Goal: Transaction & Acquisition: Download file/media

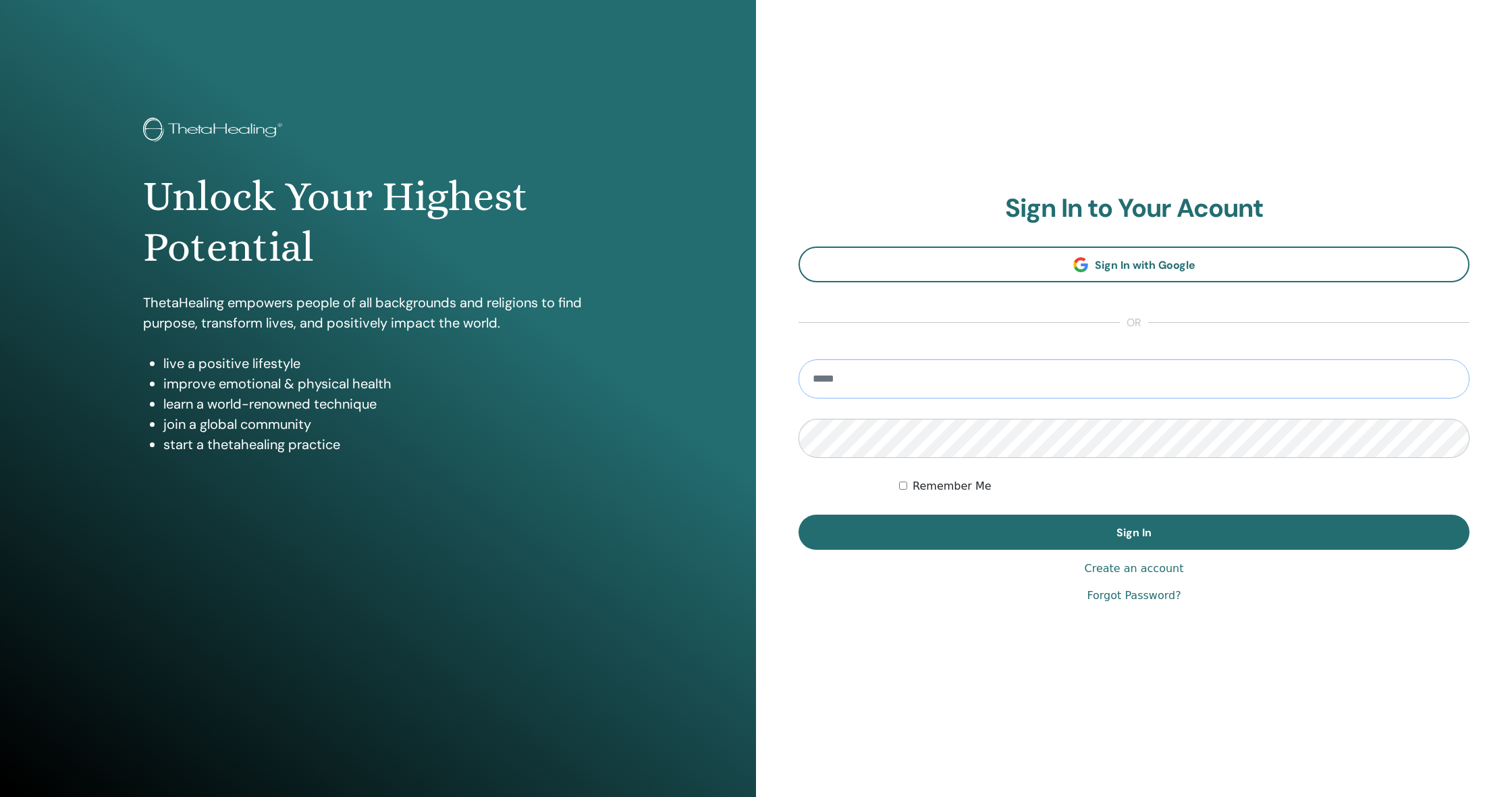
type input "**********"
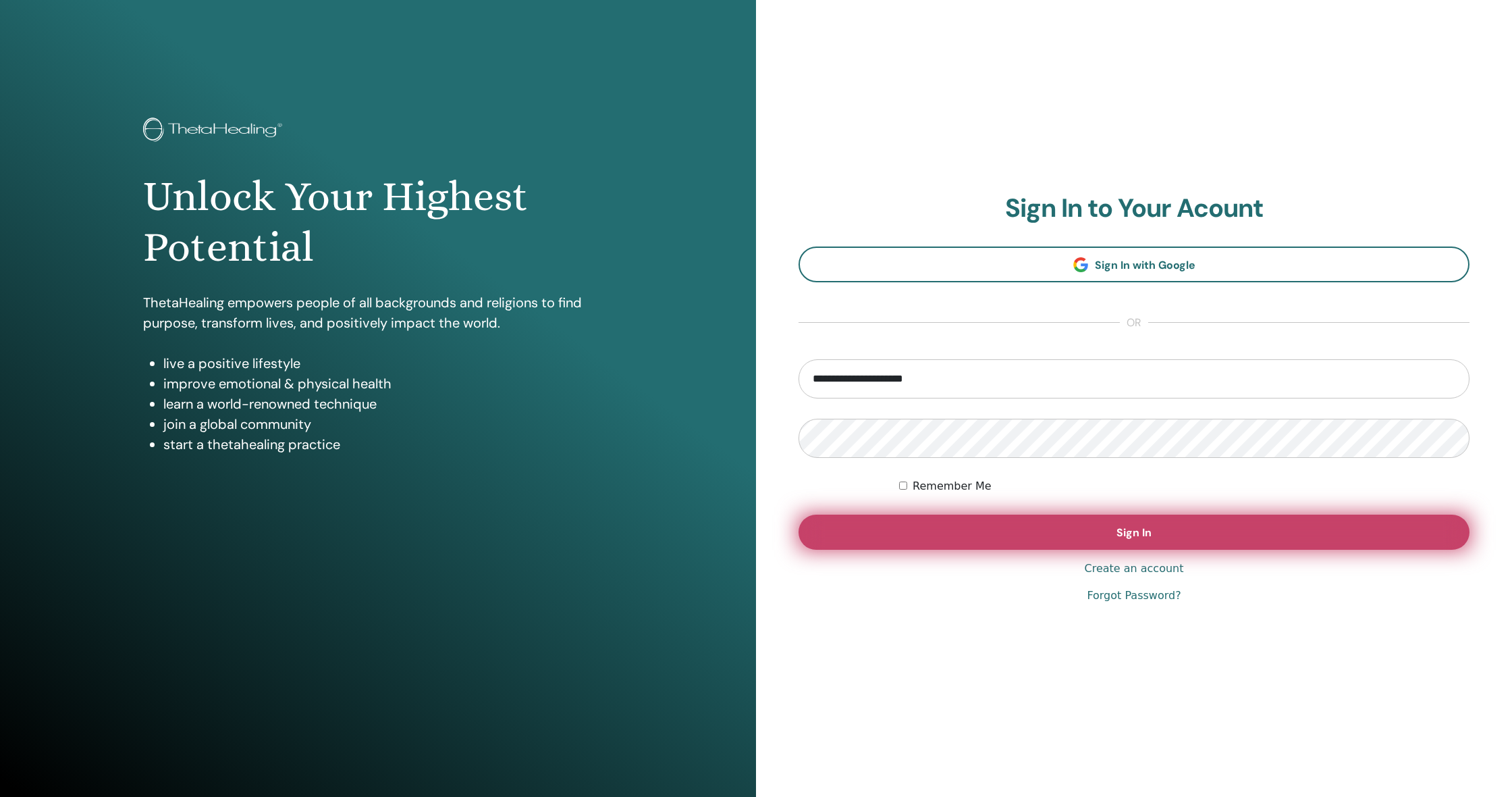
click at [938, 543] on button "Sign In" at bounding box center [1134, 533] width 671 height 35
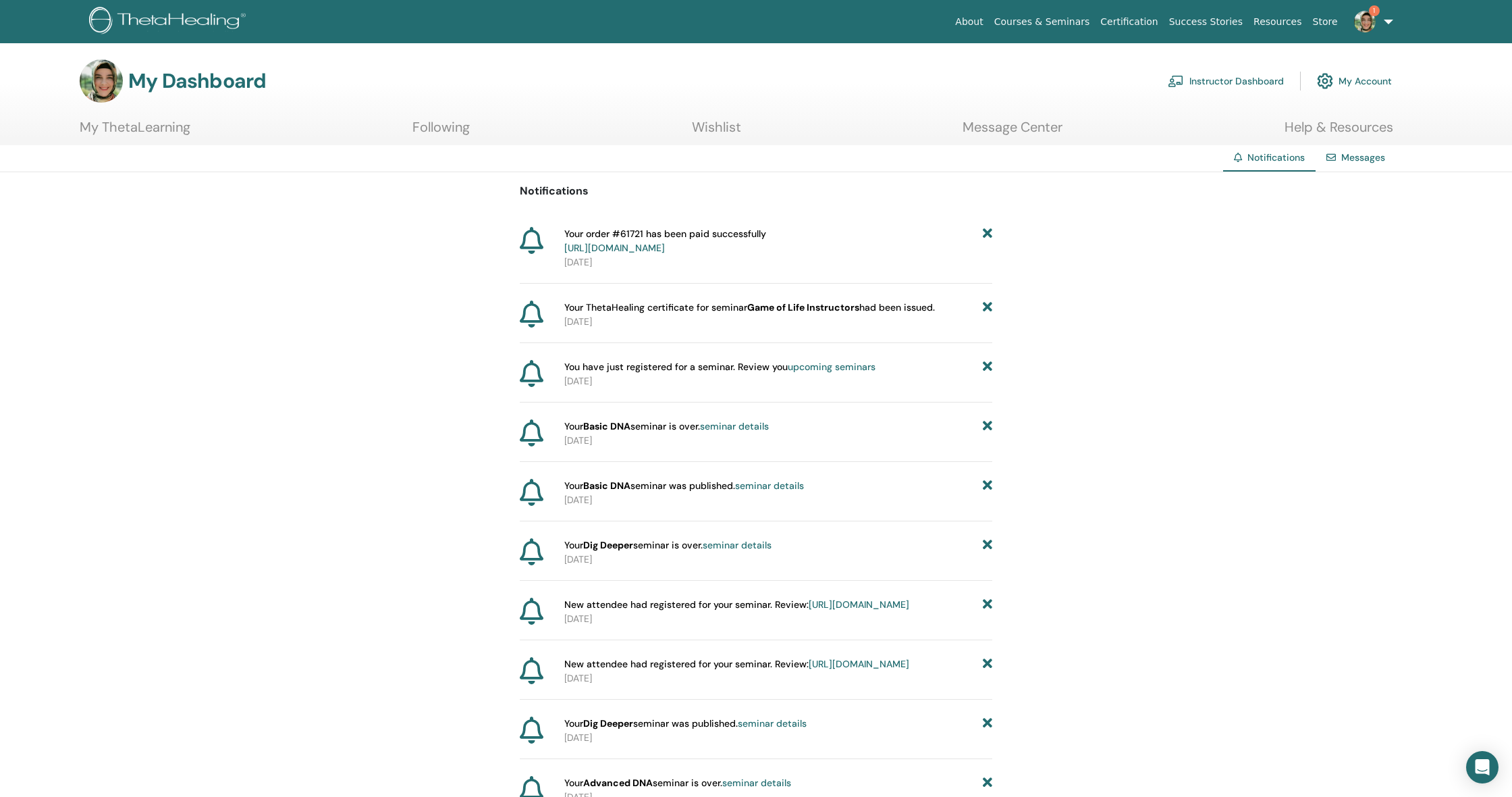
click at [1204, 86] on link "Instructor Dashboard" at bounding box center [1226, 81] width 116 height 29
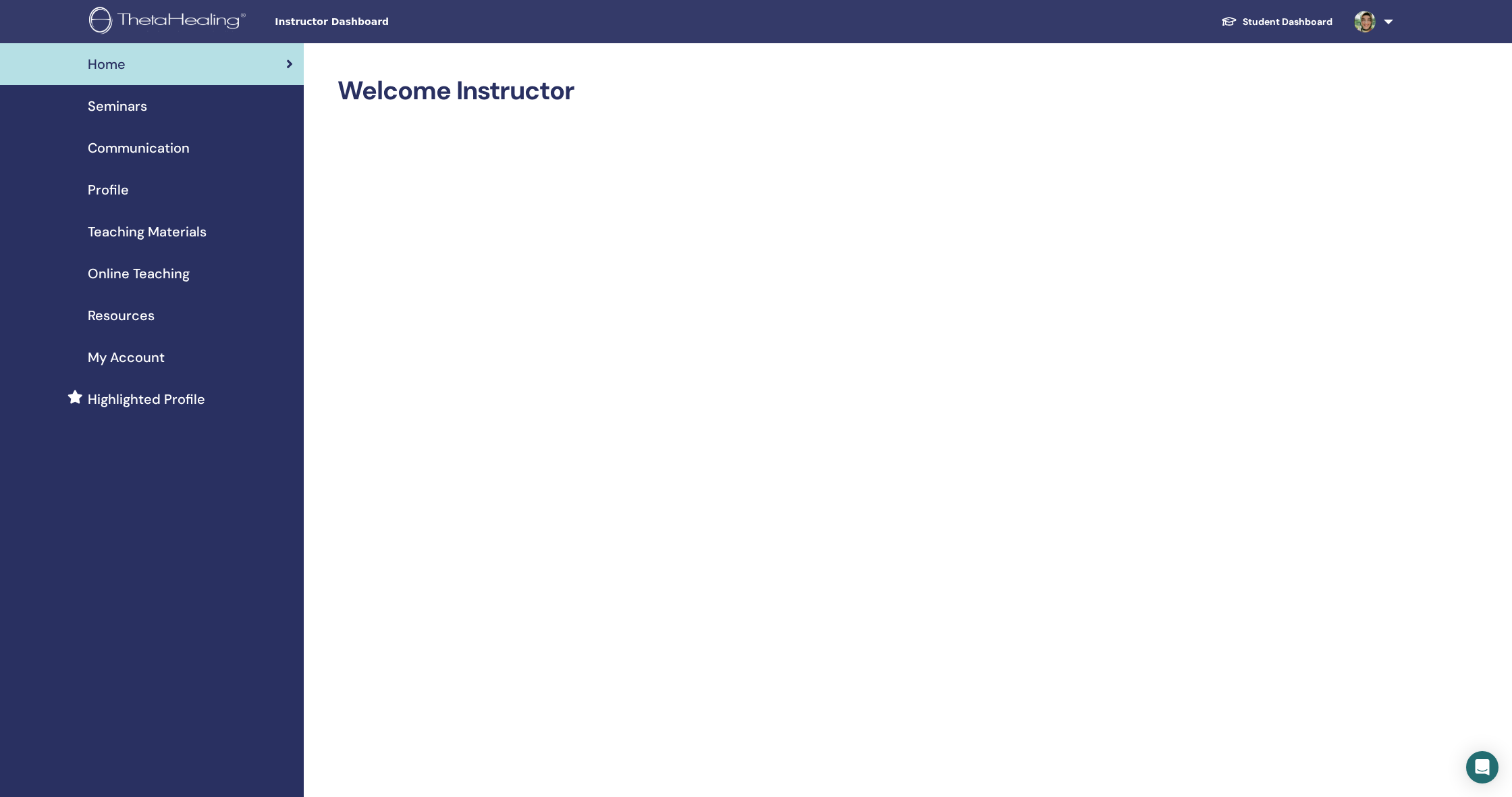
click at [1284, 23] on link "Student Dashboard" at bounding box center [1276, 21] width 133 height 25
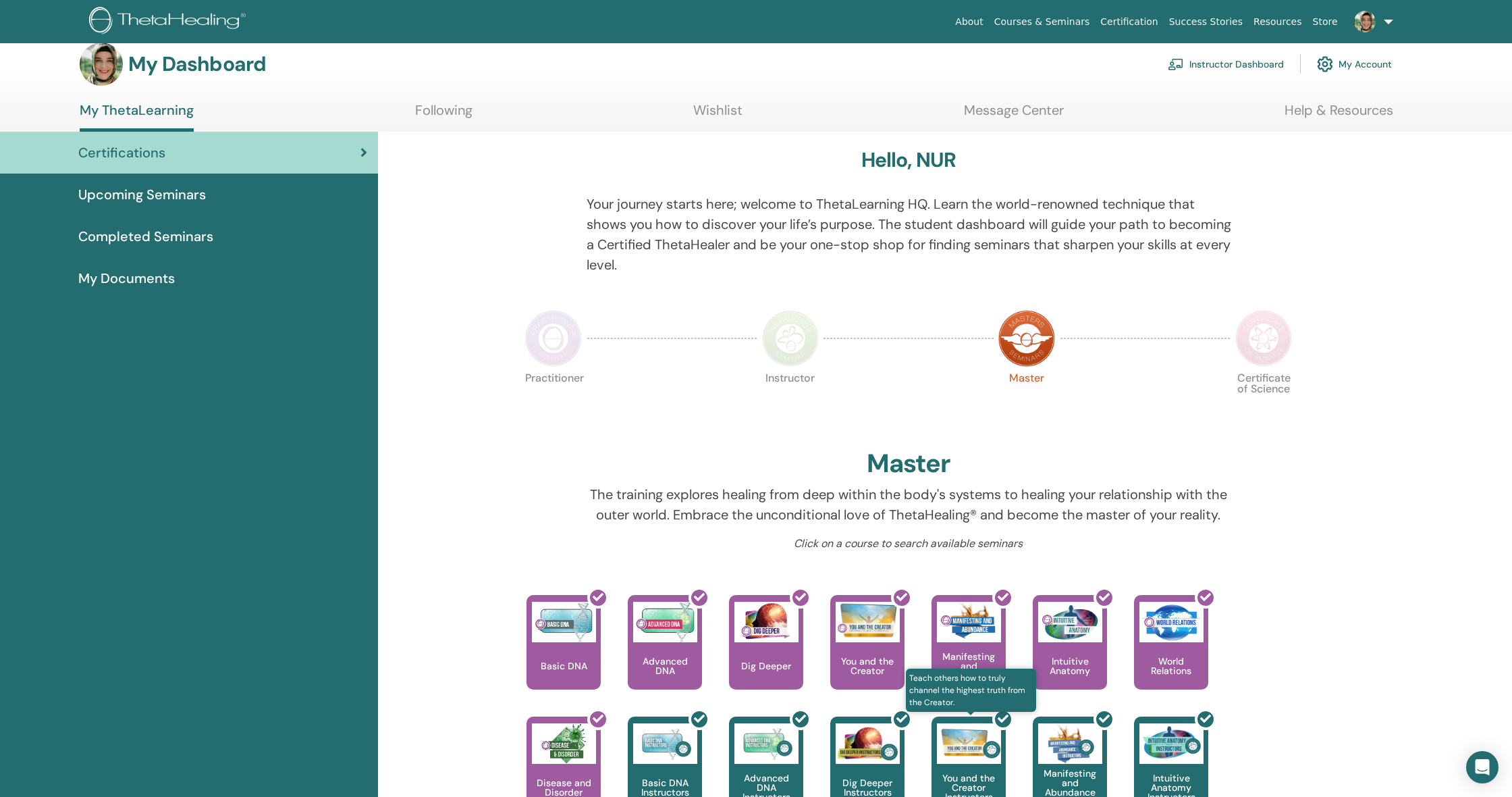
scroll to position [16, 0]
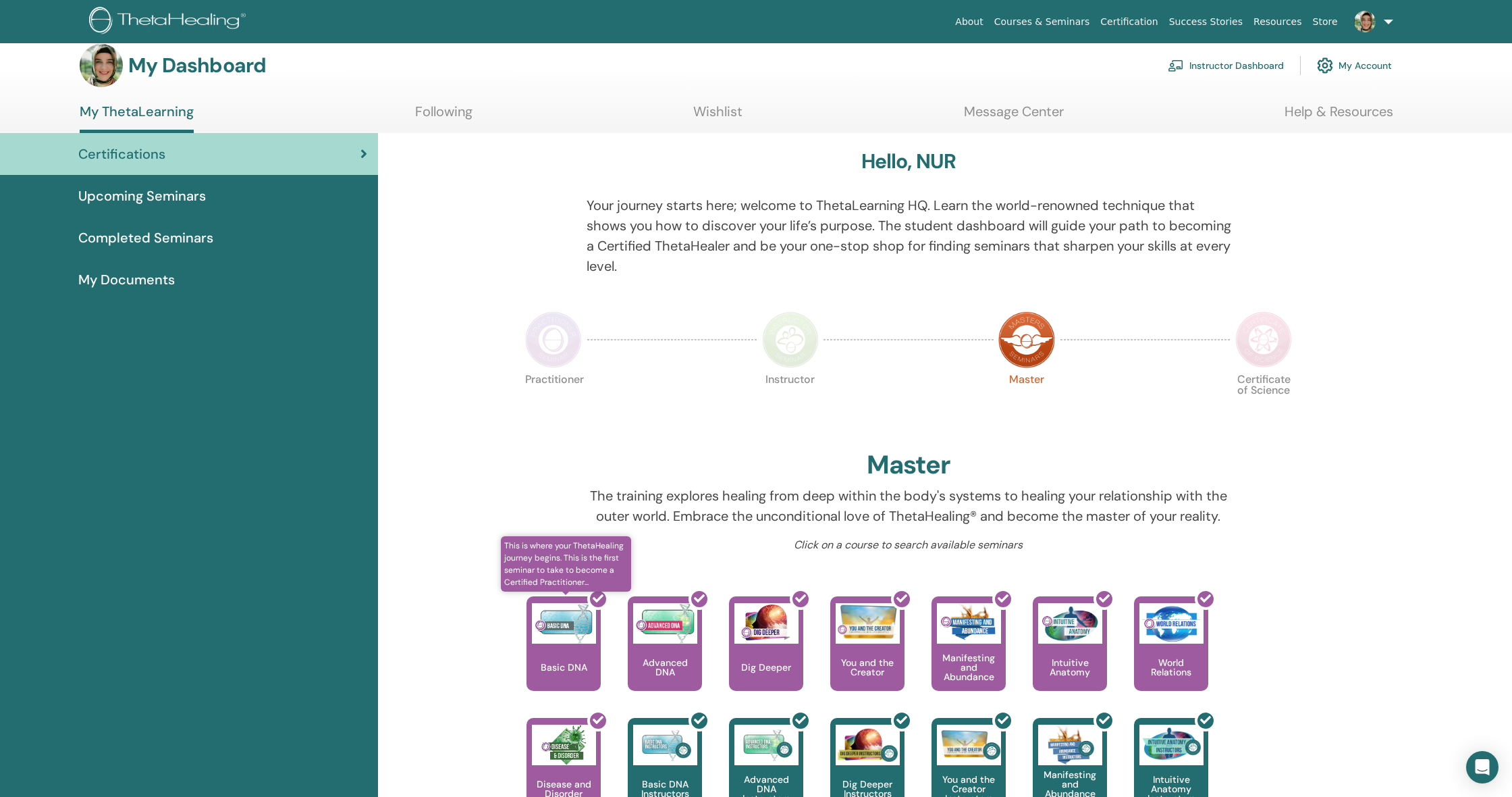
click at [590, 619] on div at bounding box center [572, 649] width 75 height 122
click at [121, 239] on span "Completed Seminars" at bounding box center [145, 238] width 135 height 20
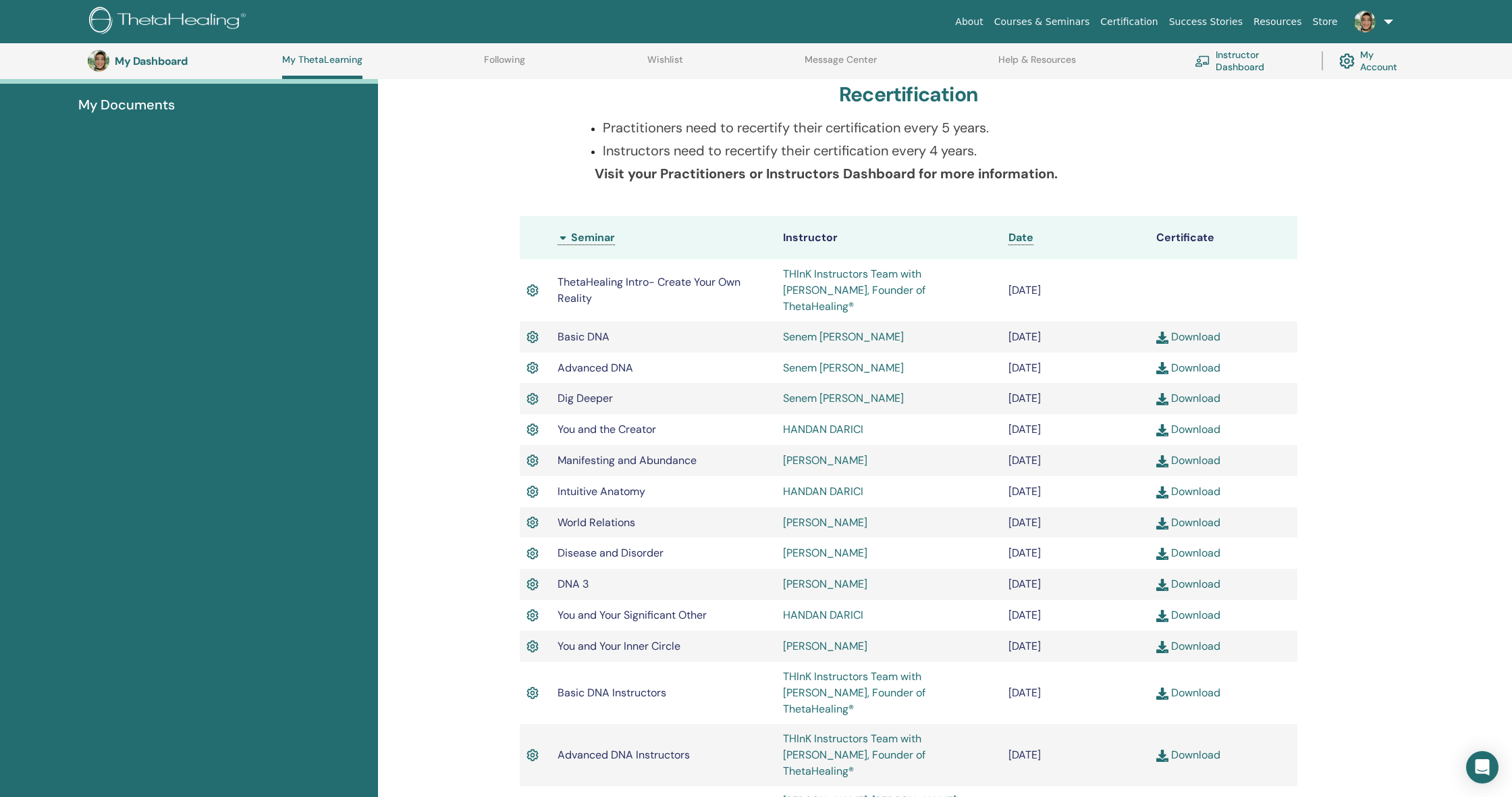
scroll to position [227, 0]
click at [1202, 329] on link "Download" at bounding box center [1189, 335] width 64 height 14
click at [1179, 360] on link "Download" at bounding box center [1189, 367] width 64 height 14
click at [1192, 391] on link "Download" at bounding box center [1189, 397] width 64 height 14
click at [1338, 426] on div "Completed Seminars Below you can find your completed seminars. If you see missi…" at bounding box center [944, 741] width 1134 height 1567
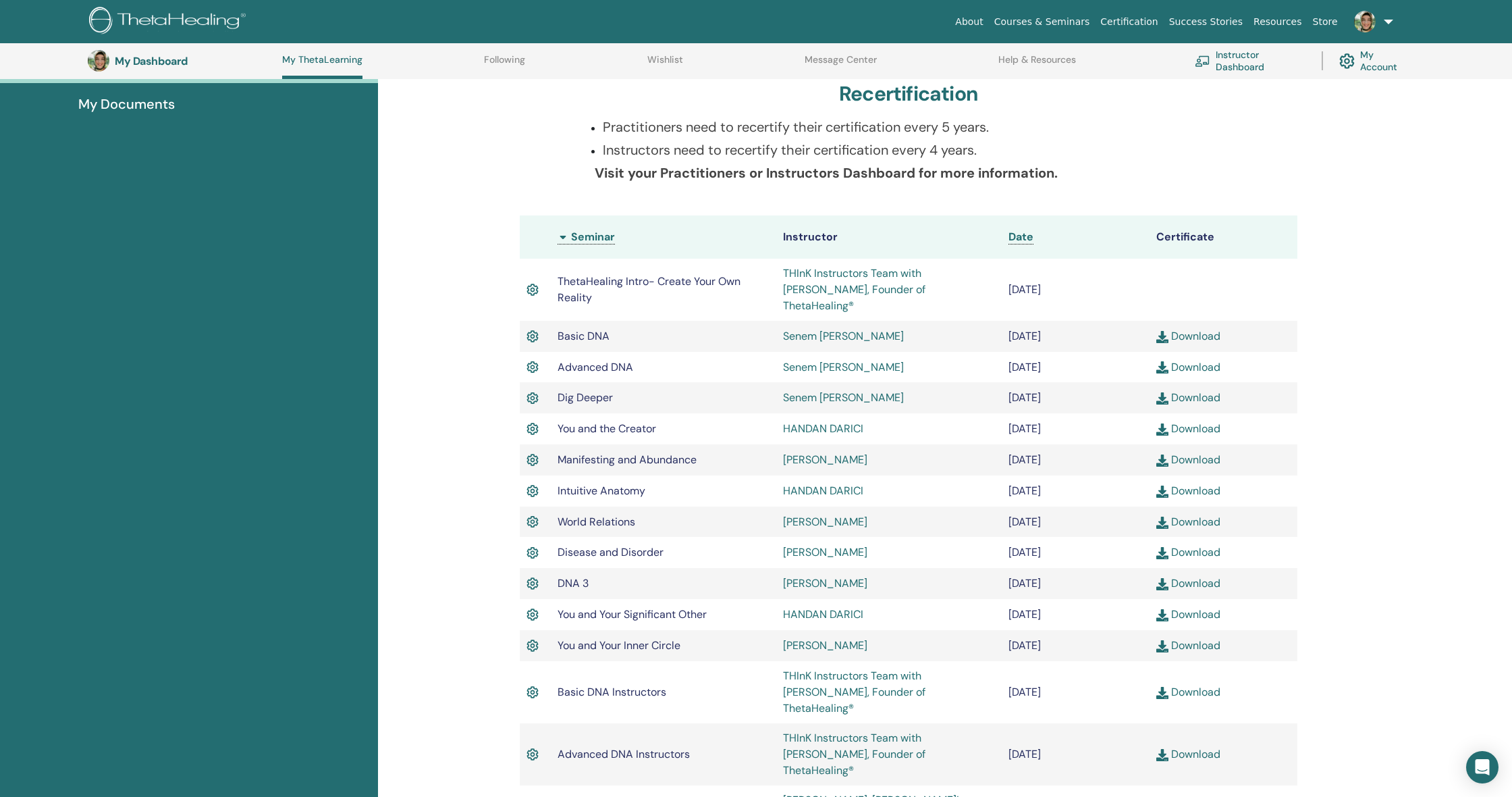
click at [1164, 424] on img at bounding box center [1162, 429] width 12 height 12
click at [1161, 454] on img at bounding box center [1162, 460] width 12 height 12
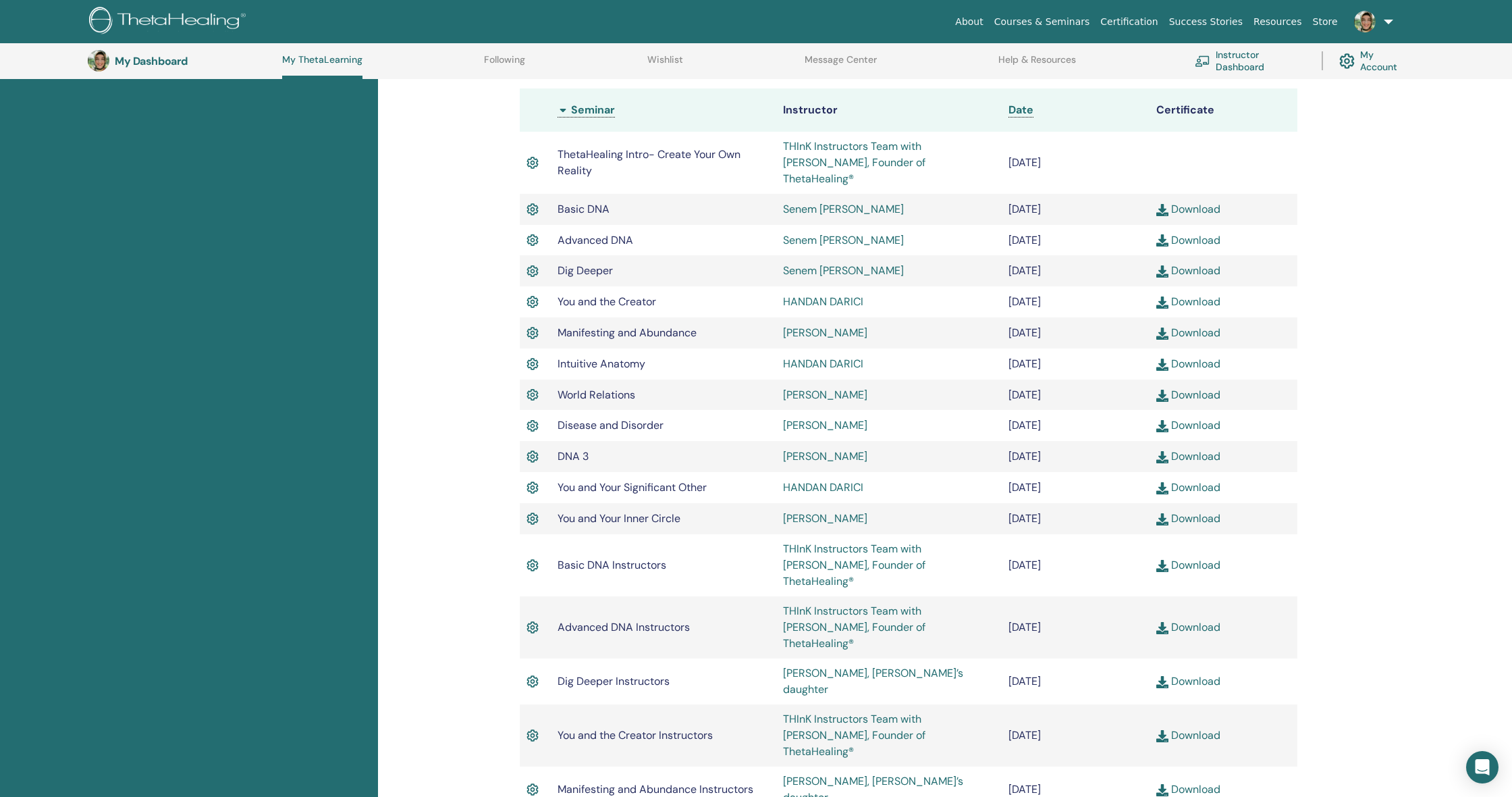
scroll to position [357, 0]
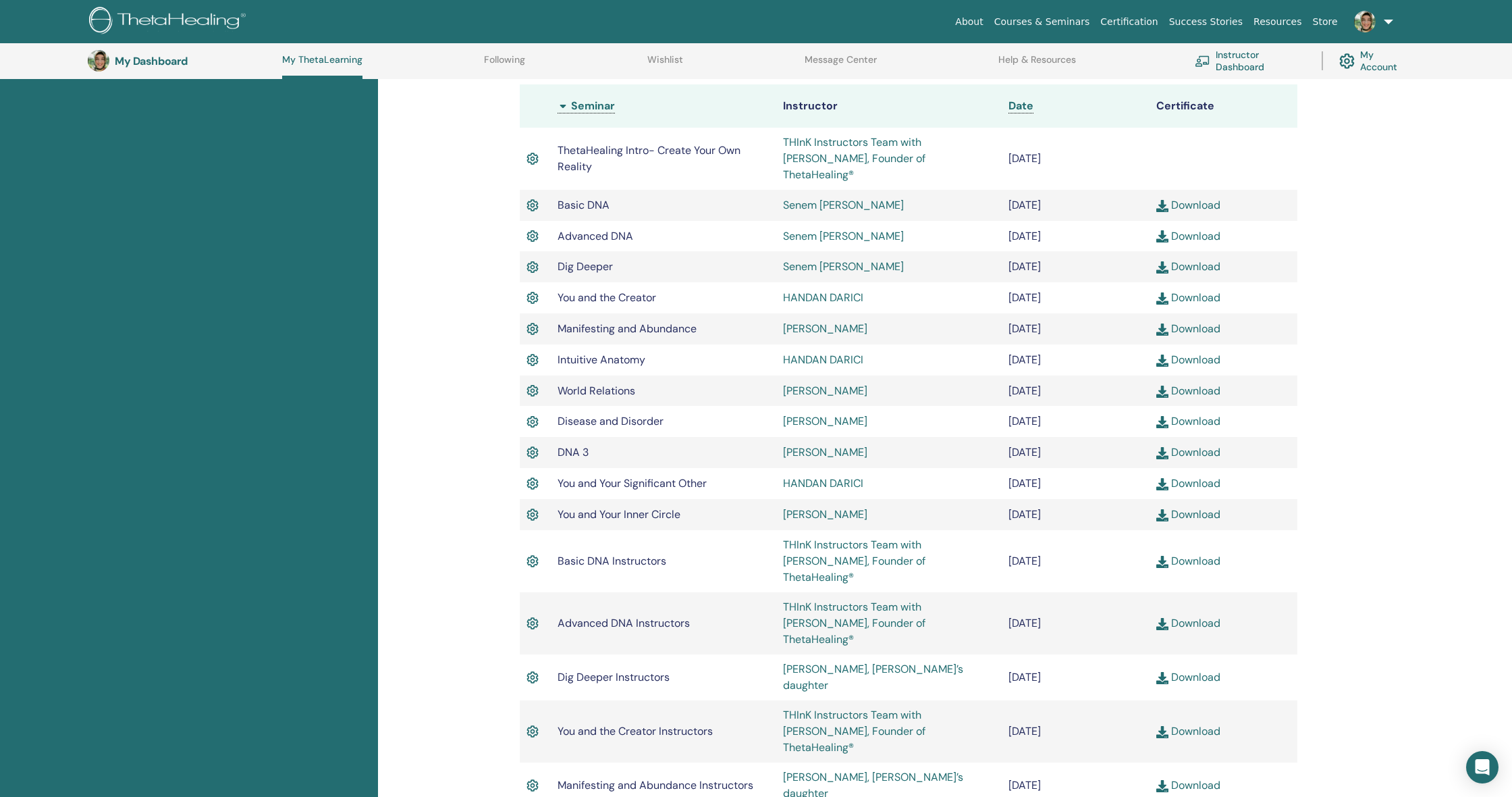
click at [1167, 355] on img at bounding box center [1162, 360] width 12 height 12
click at [1161, 386] on img at bounding box center [1162, 392] width 12 height 12
click at [1159, 416] on img at bounding box center [1162, 422] width 12 height 12
click at [1162, 447] on img at bounding box center [1162, 452] width 12 height 12
click at [1179, 476] on link "Download" at bounding box center [1189, 483] width 64 height 14
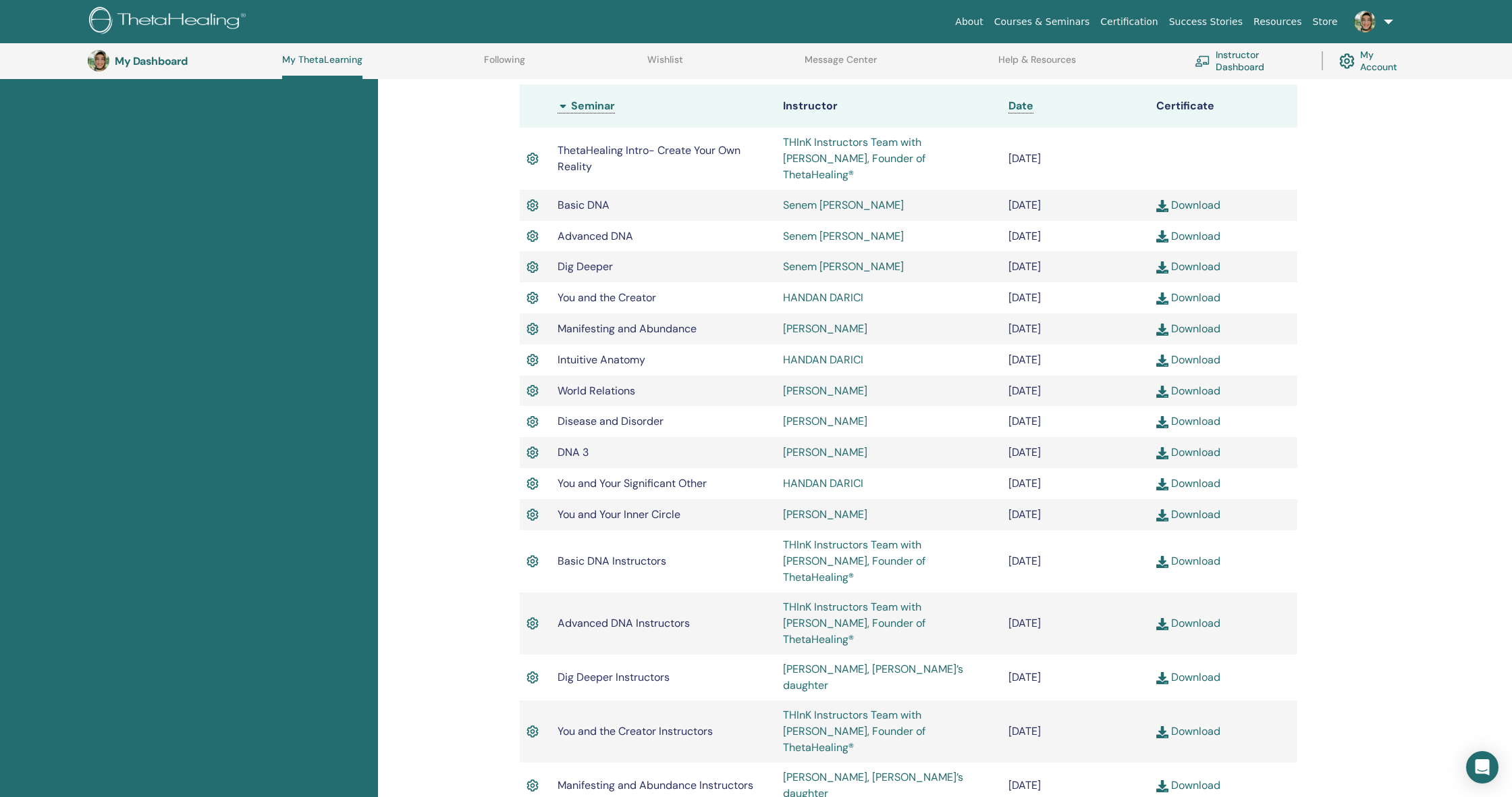
click at [1181, 507] on link "Download" at bounding box center [1189, 513] width 64 height 14
click at [1182, 554] on link "Download" at bounding box center [1189, 560] width 64 height 14
click at [1195, 615] on link "Download" at bounding box center [1189, 622] width 64 height 14
click at [1192, 670] on link "Download" at bounding box center [1189, 676] width 64 height 14
click at [1184, 670] on link "Download" at bounding box center [1189, 676] width 64 height 14
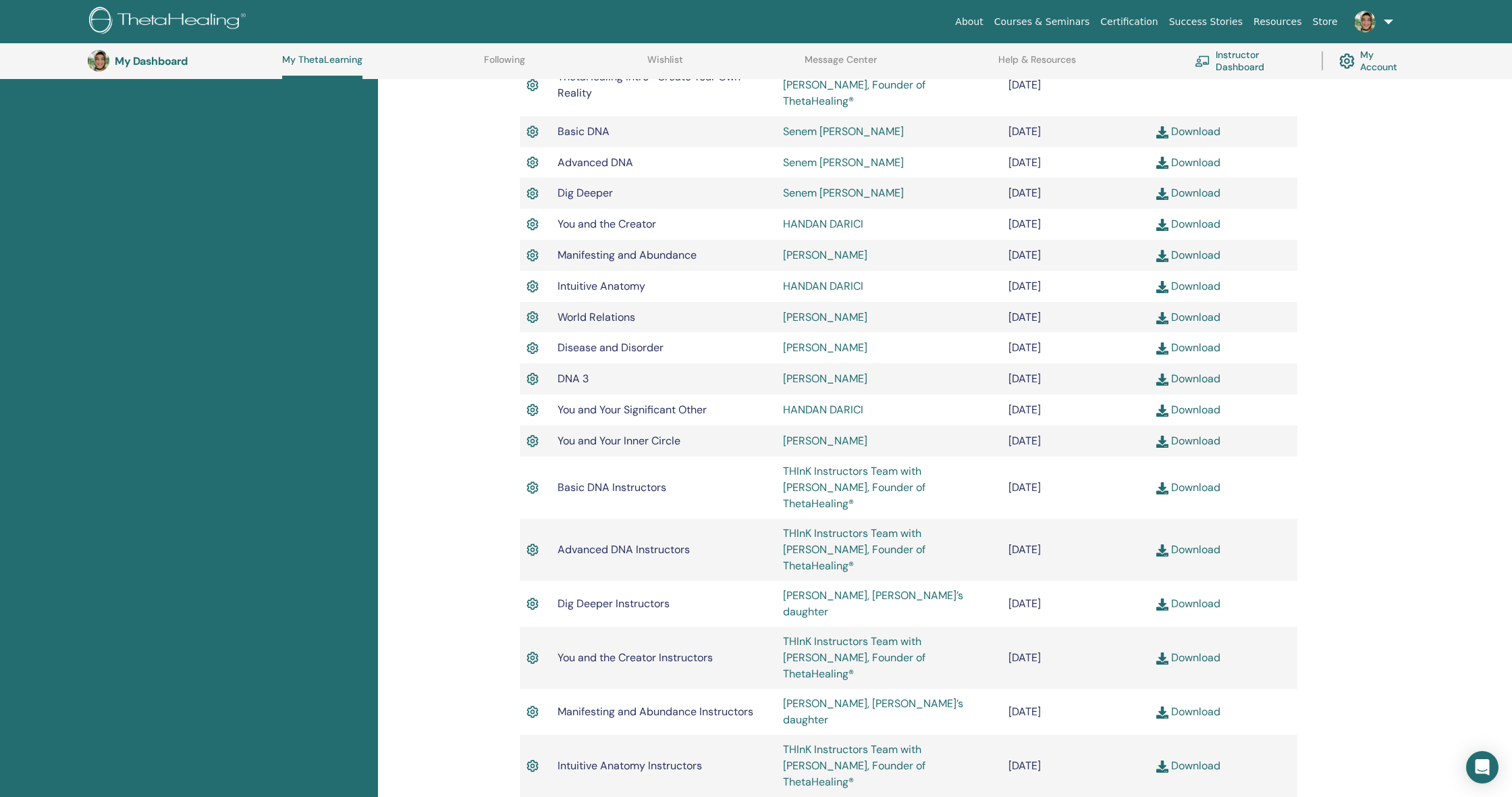
scroll to position [453, 0]
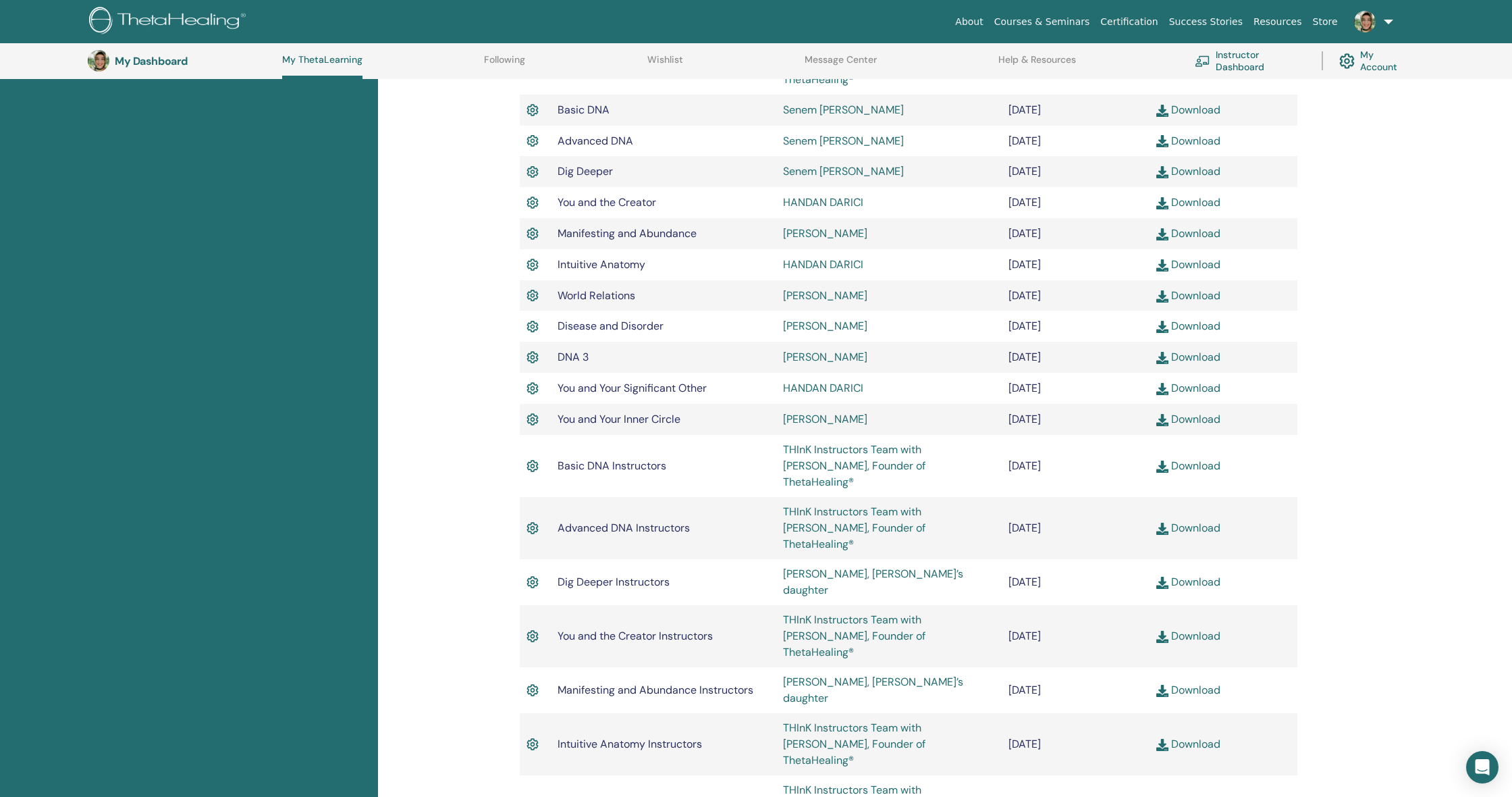
click at [1194, 628] on link "Download" at bounding box center [1189, 635] width 64 height 14
click at [1192, 683] on link "Download" at bounding box center [1189, 689] width 64 height 14
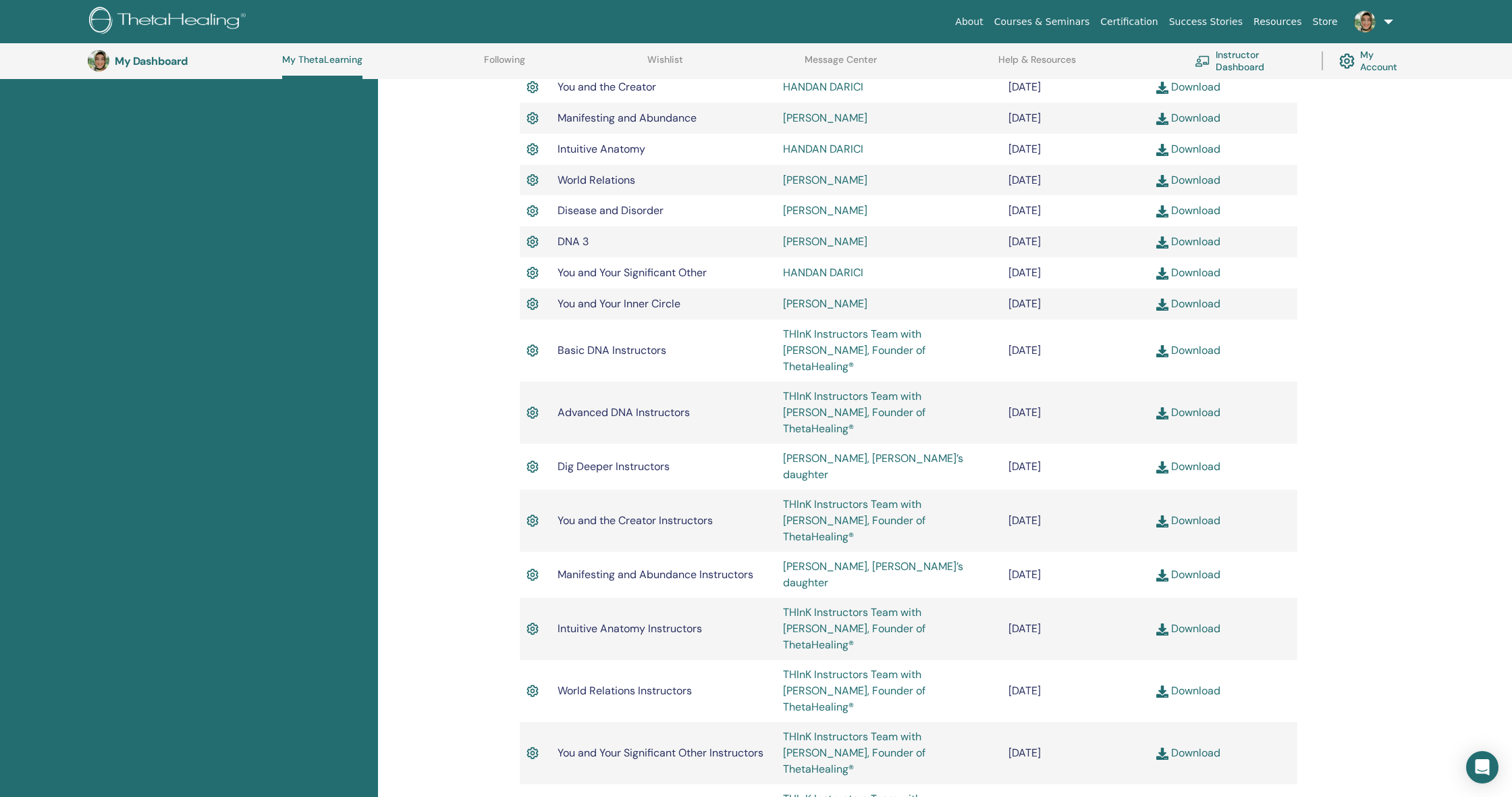
scroll to position [570, 0]
click at [1186, 620] on link "Download" at bounding box center [1189, 627] width 64 height 14
click at [1199, 682] on link "Download" at bounding box center [1189, 688] width 64 height 14
click at [1200, 682] on link "Download" at bounding box center [1189, 688] width 64 height 14
click at [1192, 744] on link "Download" at bounding box center [1189, 751] width 64 height 14
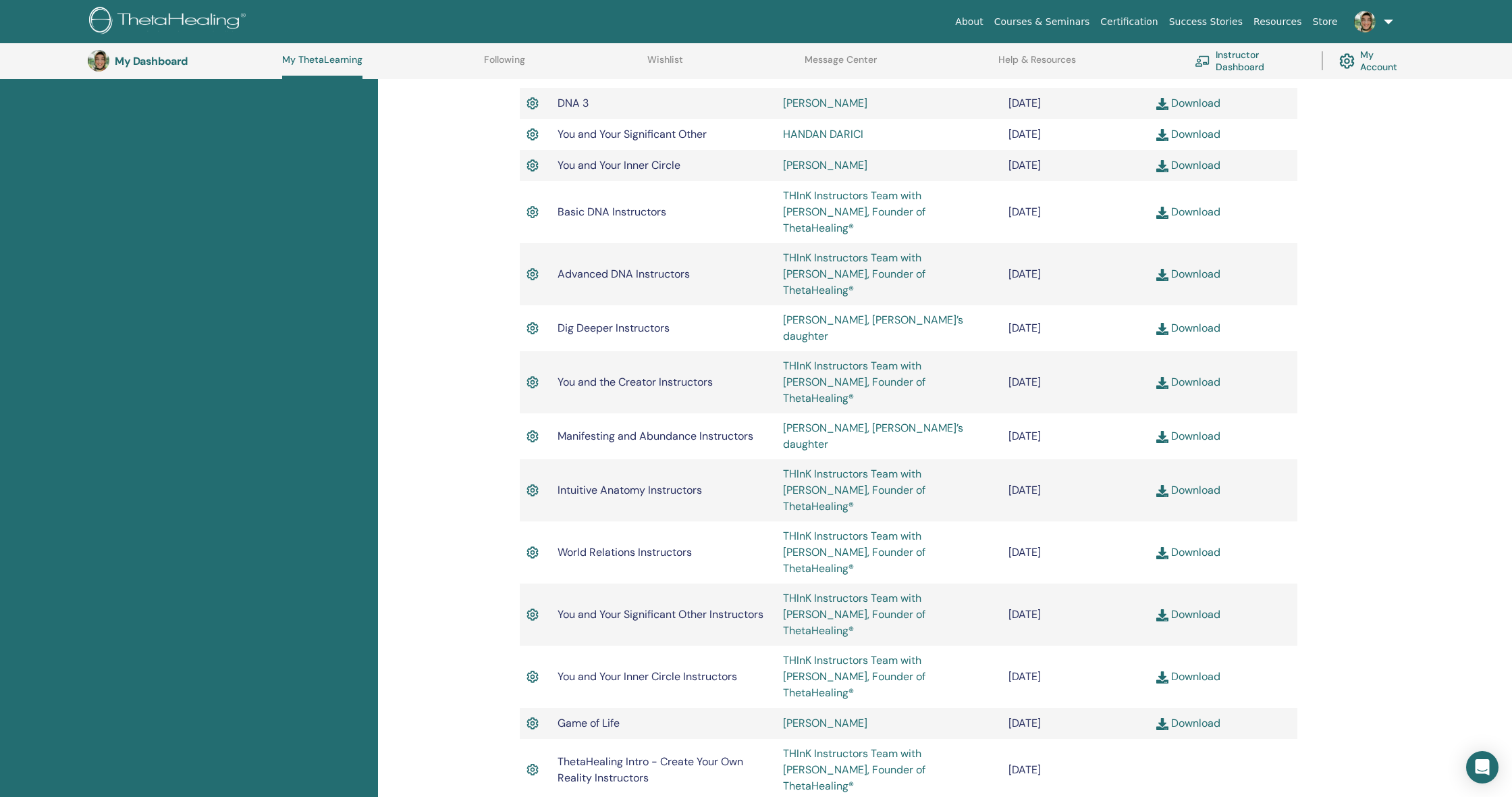
scroll to position [710, 0]
click at [1200, 666] on link "Download" at bounding box center [1189, 673] width 64 height 14
click at [1202, 712] on link "Download" at bounding box center [1189, 719] width 64 height 14
click at [1181, 666] on link "Download" at bounding box center [1189, 673] width 64 height 14
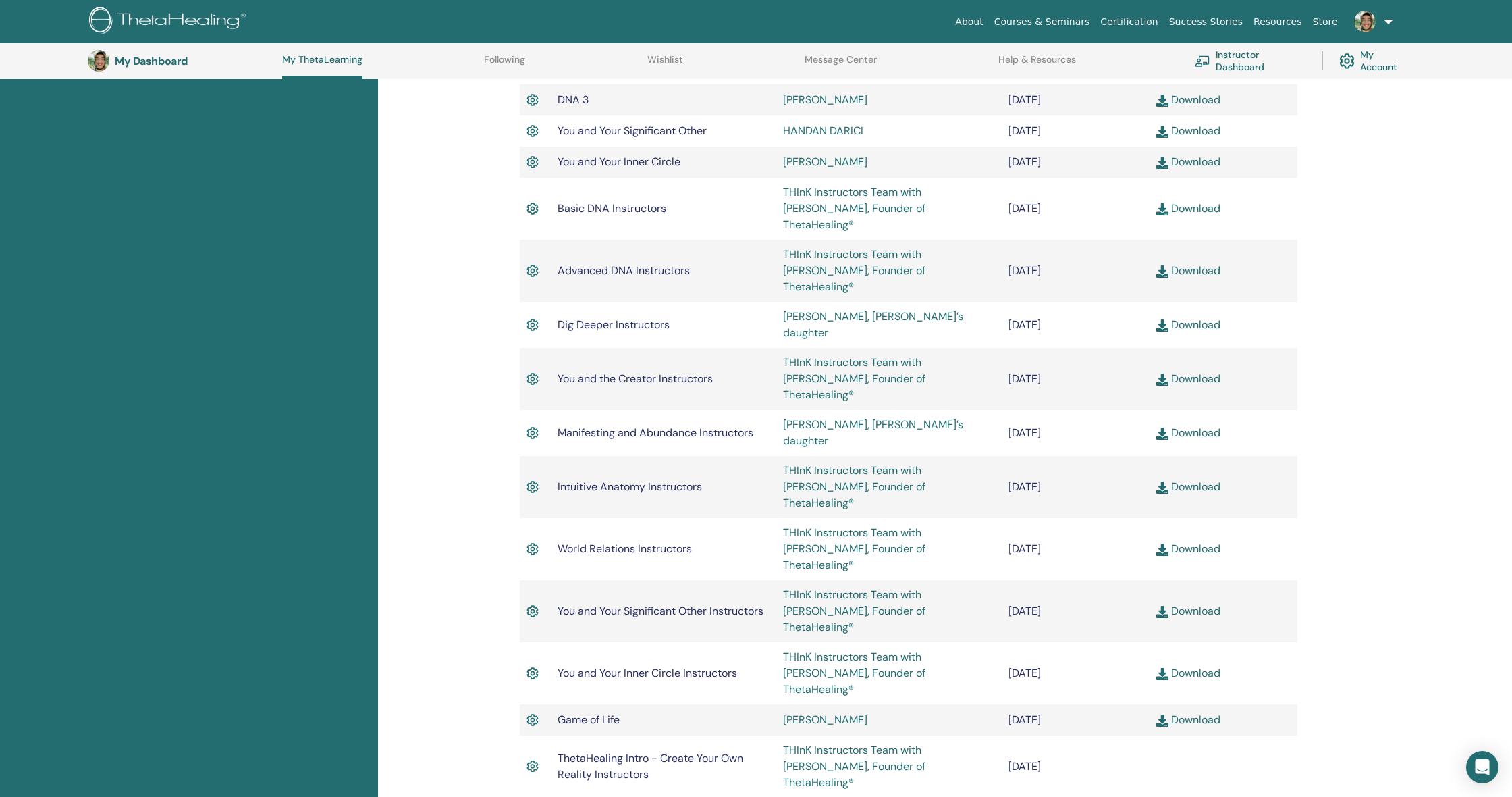
click at [311, 204] on div "Certifications Upcoming Seminars Completed Seminars My Documents" at bounding box center [189, 257] width 378 height 1567
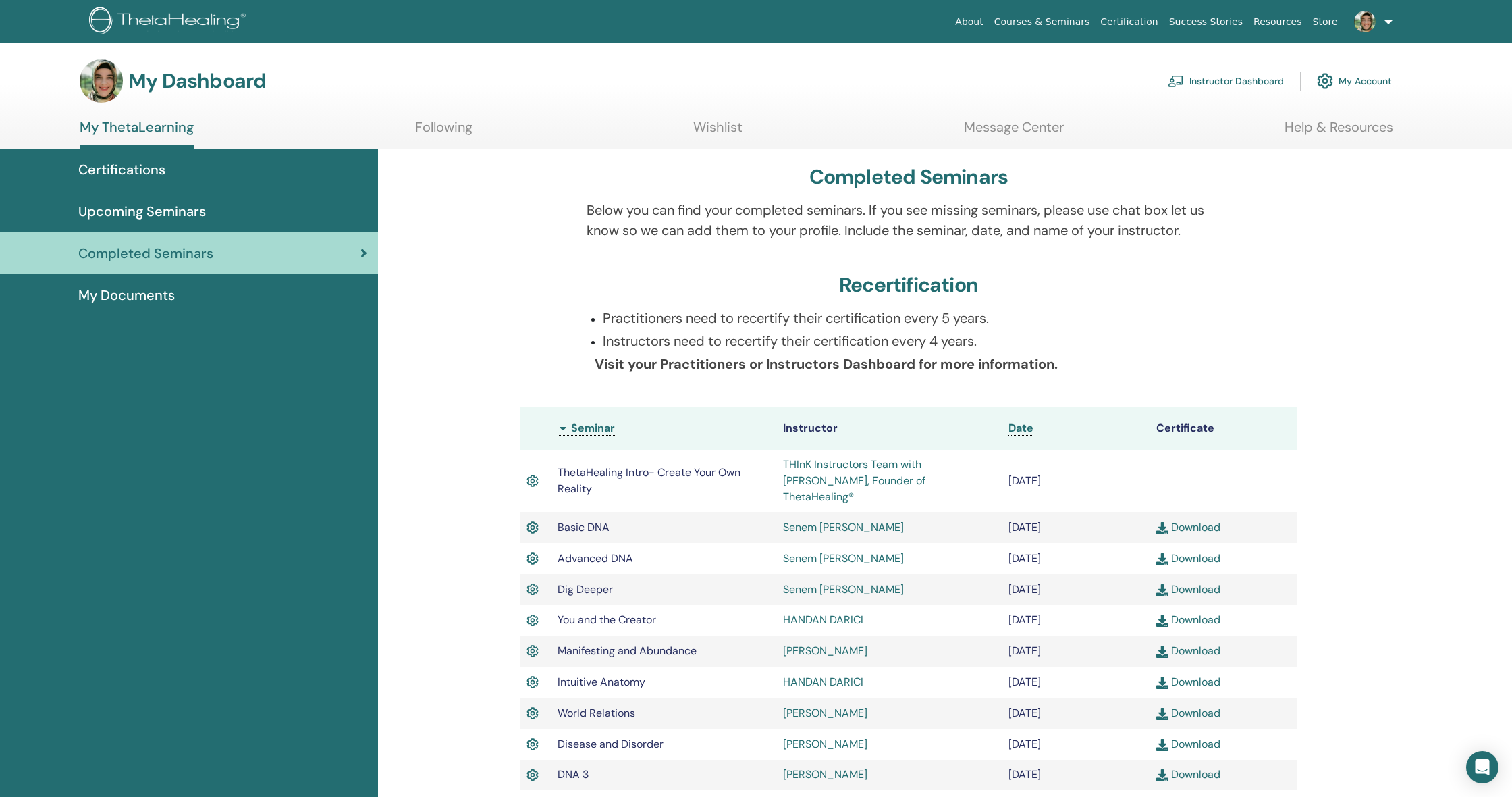
scroll to position [0, 0]
